Goal: Transaction & Acquisition: Book appointment/travel/reservation

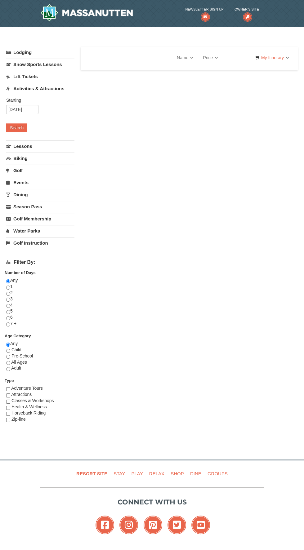
select select "9"
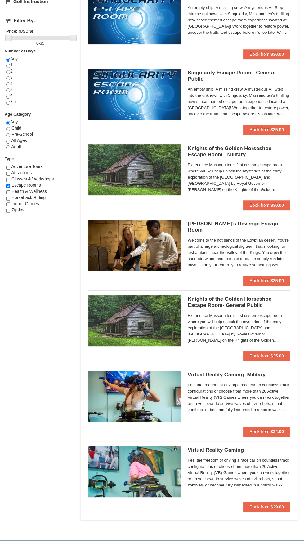
scroll to position [241, 0]
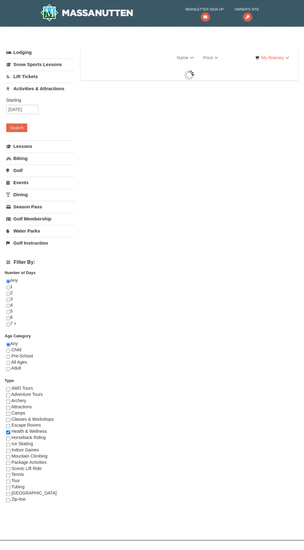
select select "9"
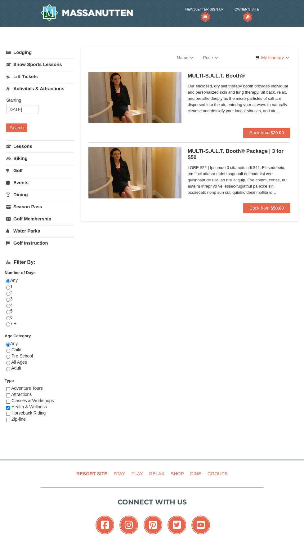
select select "9"
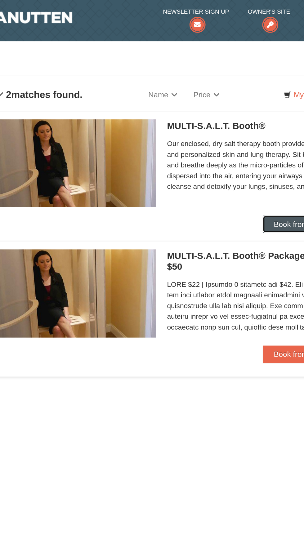
click at [248, 128] on button "Book from $20.00" at bounding box center [266, 133] width 47 height 10
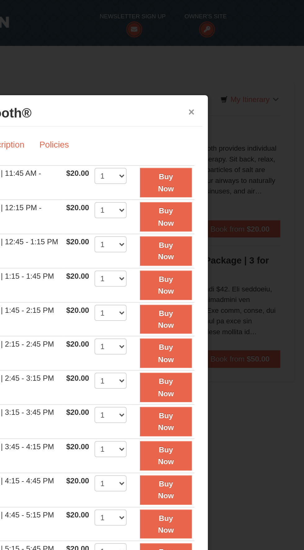
click at [239, 64] on button "×" at bounding box center [238, 65] width 4 height 6
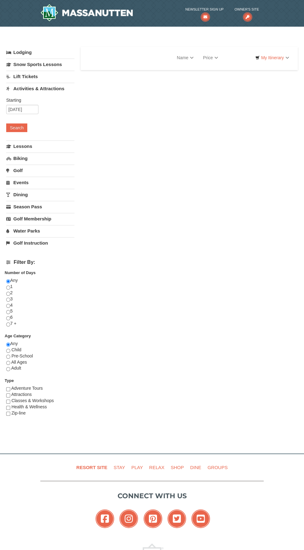
select select "9"
